Goal: Navigation & Orientation: Understand site structure

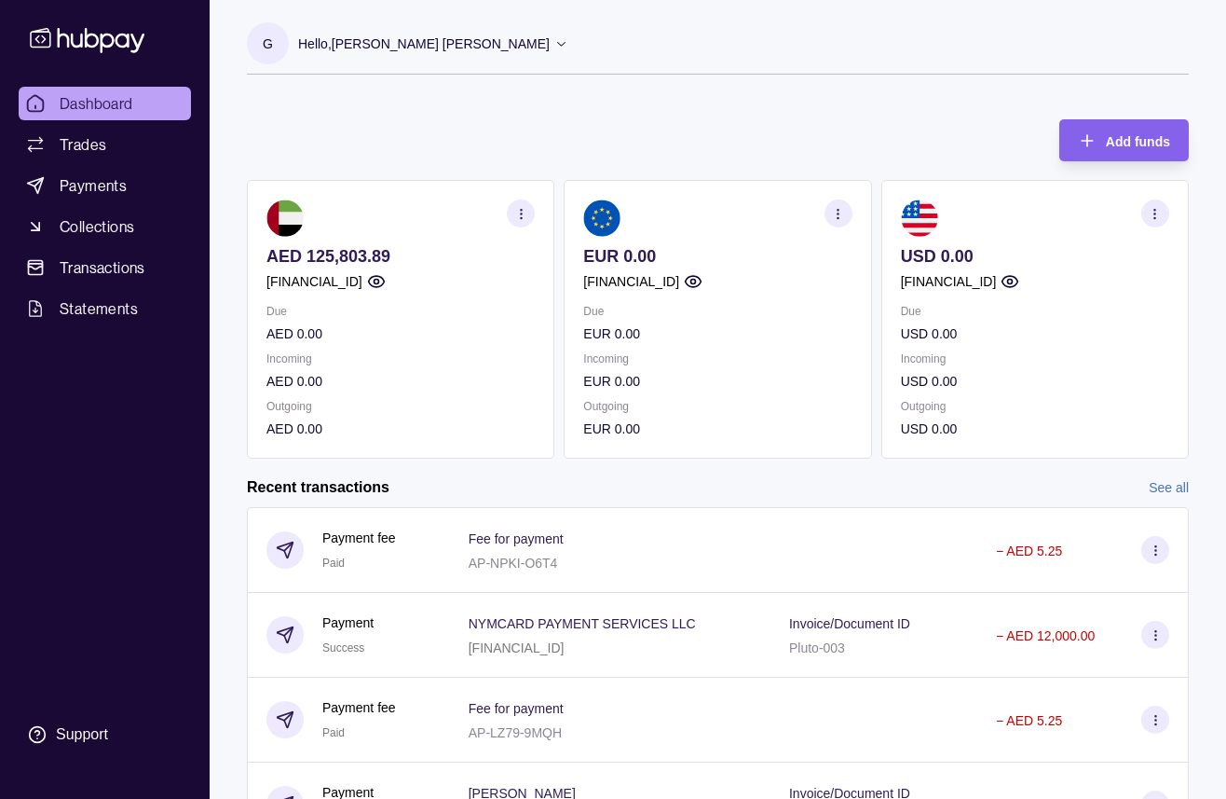
scroll to position [13, 0]
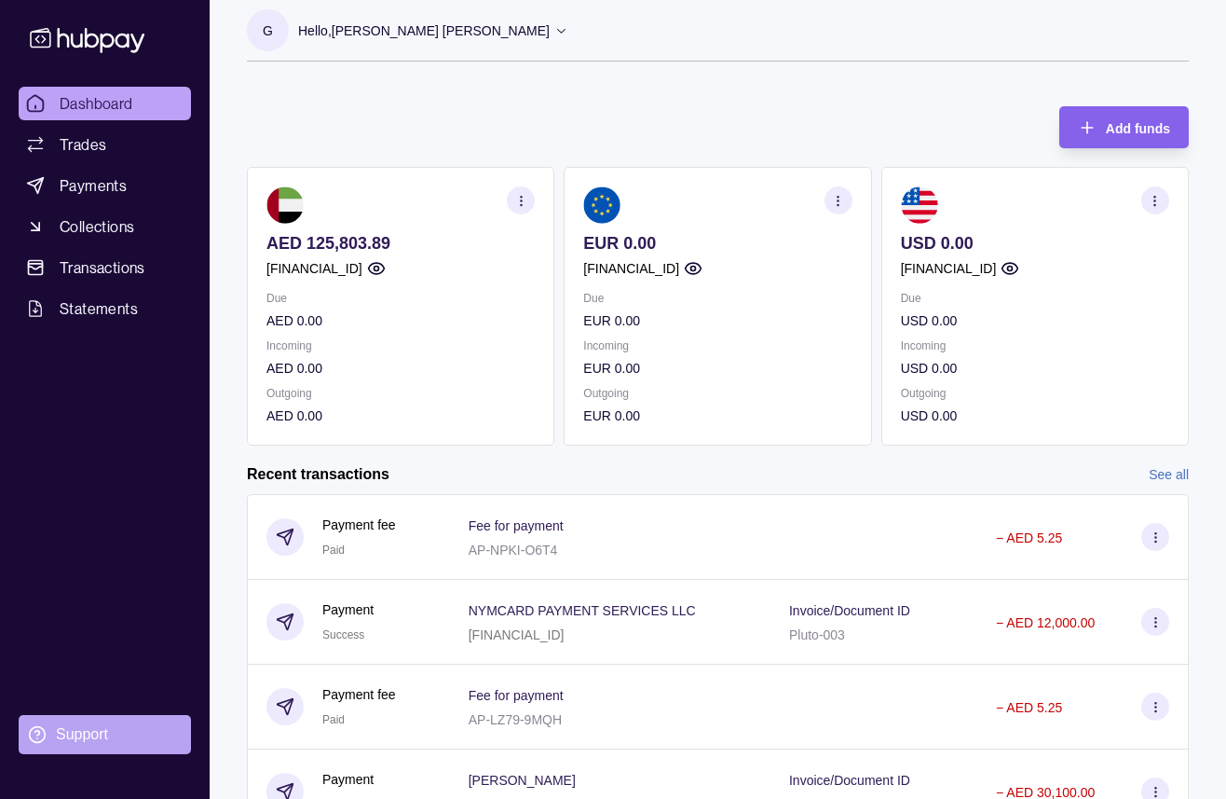
click at [99, 732] on div "Support" at bounding box center [82, 734] width 52 height 21
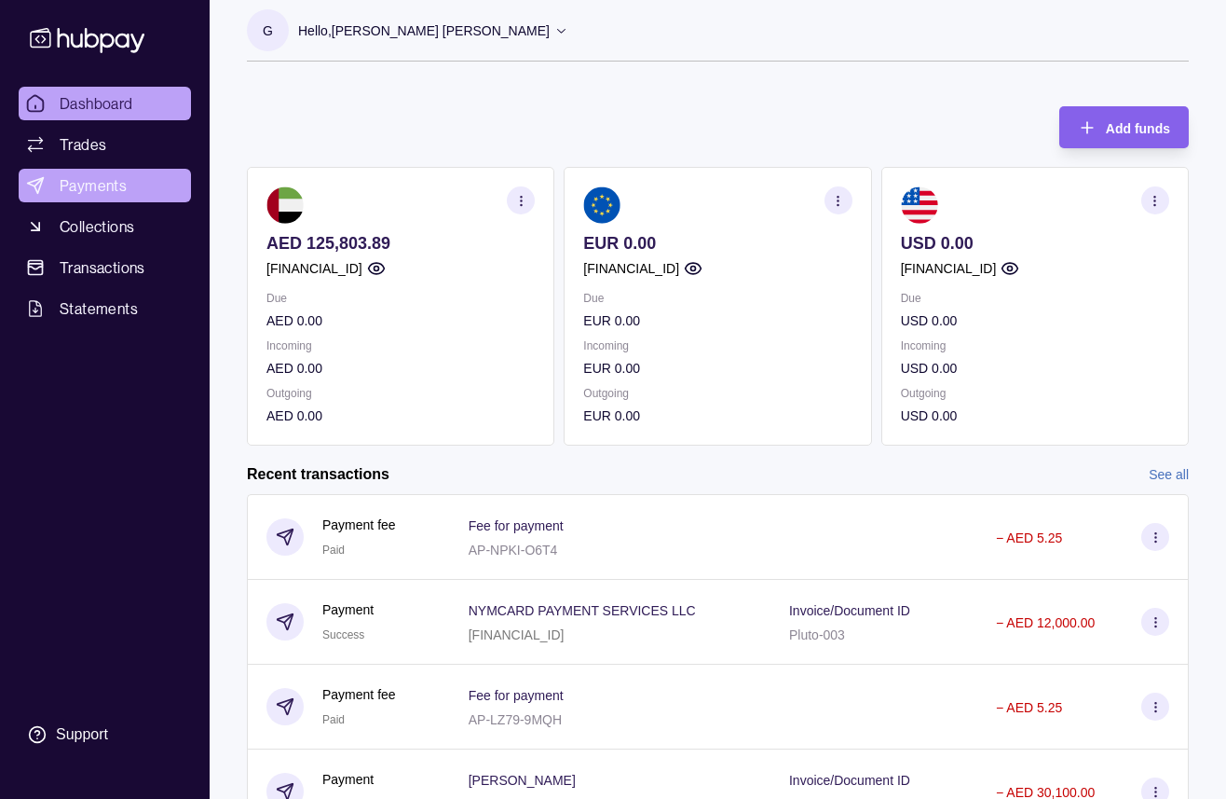
click at [89, 194] on span "Payments" at bounding box center [93, 185] width 67 height 22
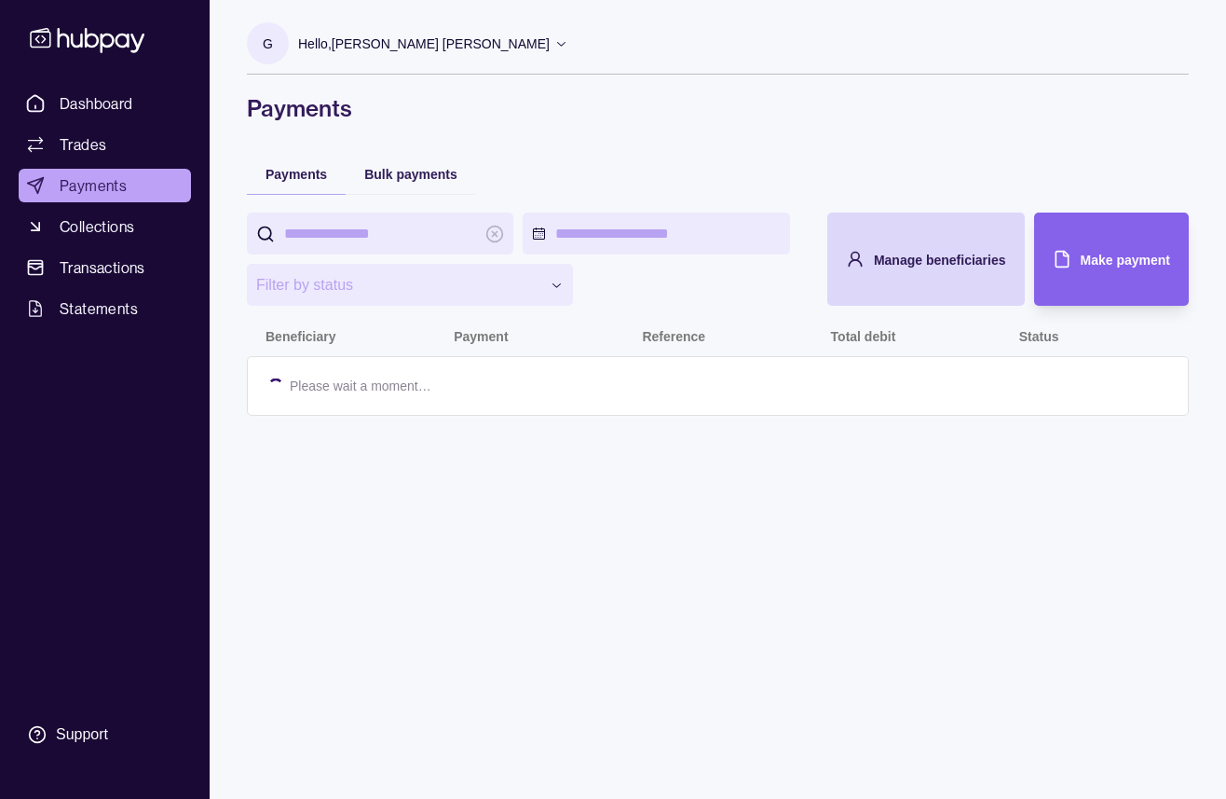
click at [133, 246] on ul "Dashboard Trades Payments Collections Transactions Statements" at bounding box center [105, 206] width 172 height 239
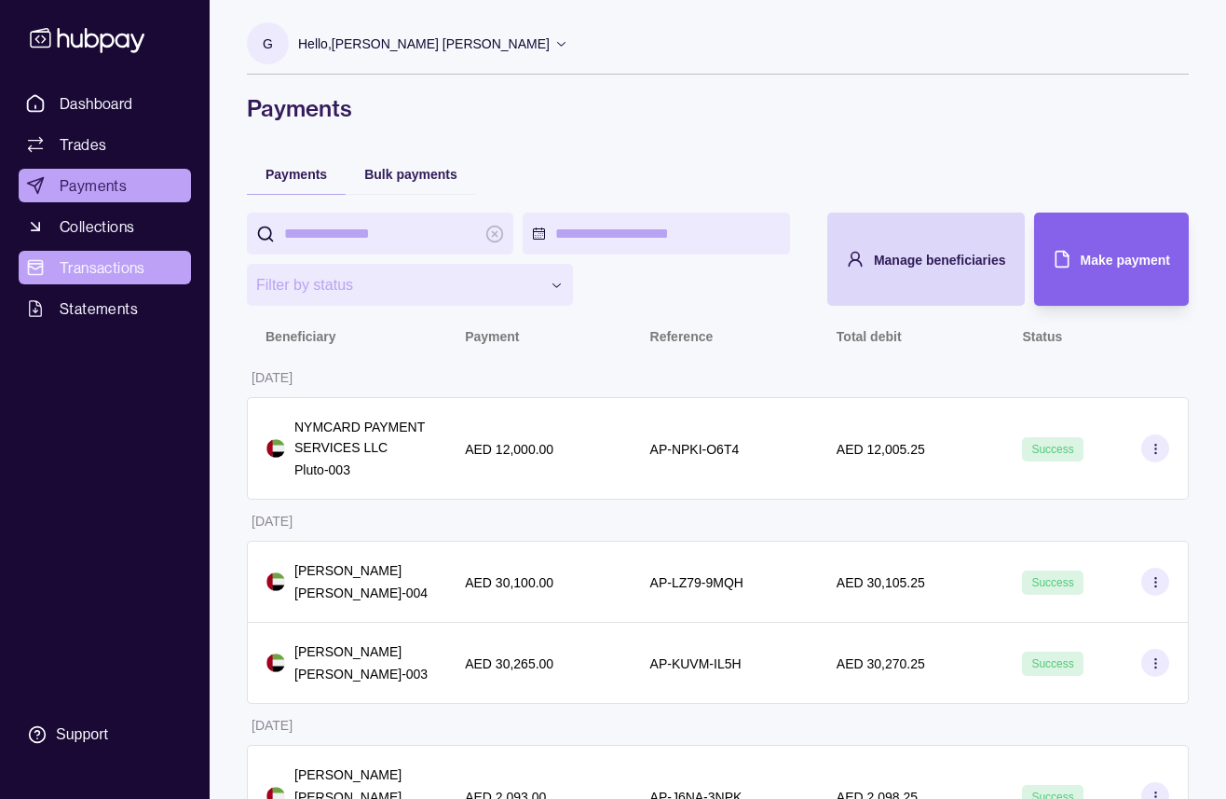
click at [125, 261] on span "Transactions" at bounding box center [103, 267] width 86 height 22
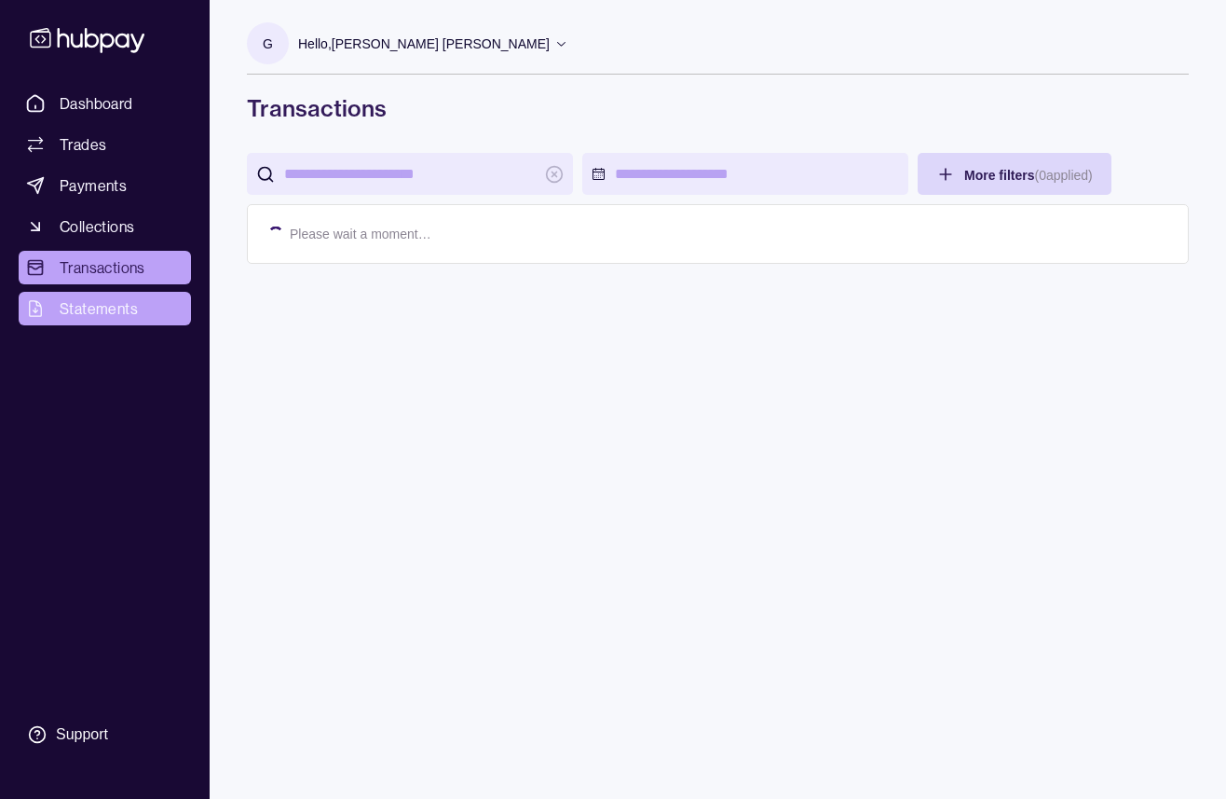
click at [116, 302] on span "Statements" at bounding box center [99, 308] width 78 height 22
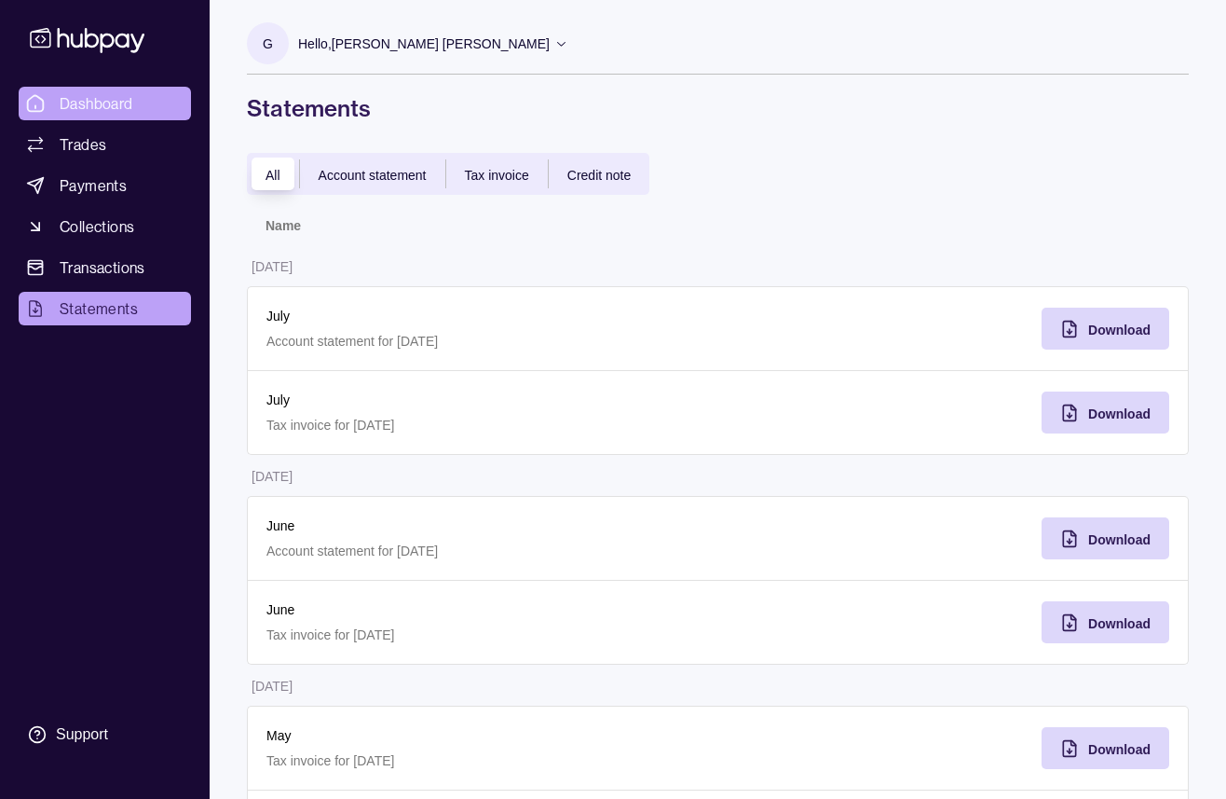
click at [101, 88] on link "Dashboard" at bounding box center [105, 104] width 172 height 34
